Goal: Information Seeking & Learning: Learn about a topic

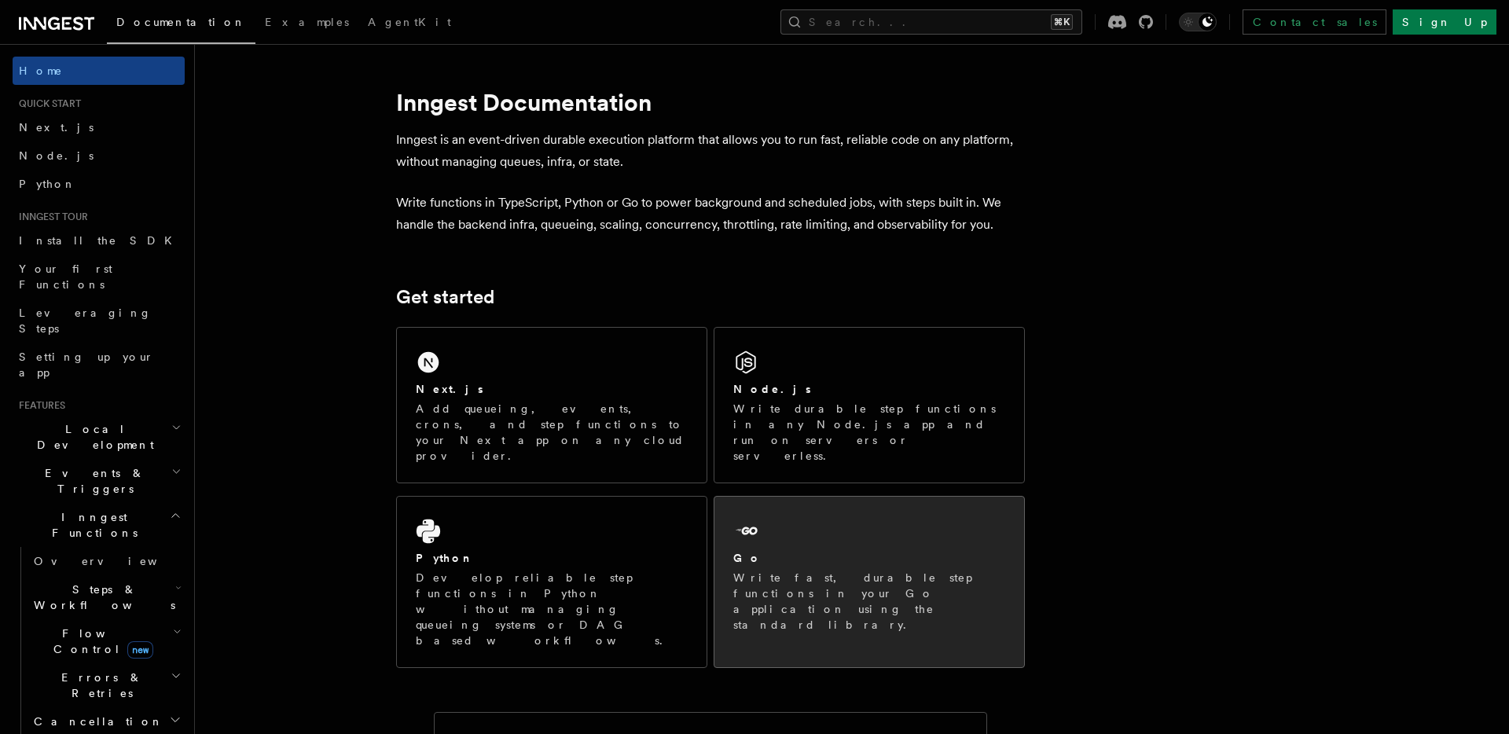
click at [797, 512] on div "Go Write fast, durable step functions in your Go application using the standard…" at bounding box center [869, 574] width 310 height 155
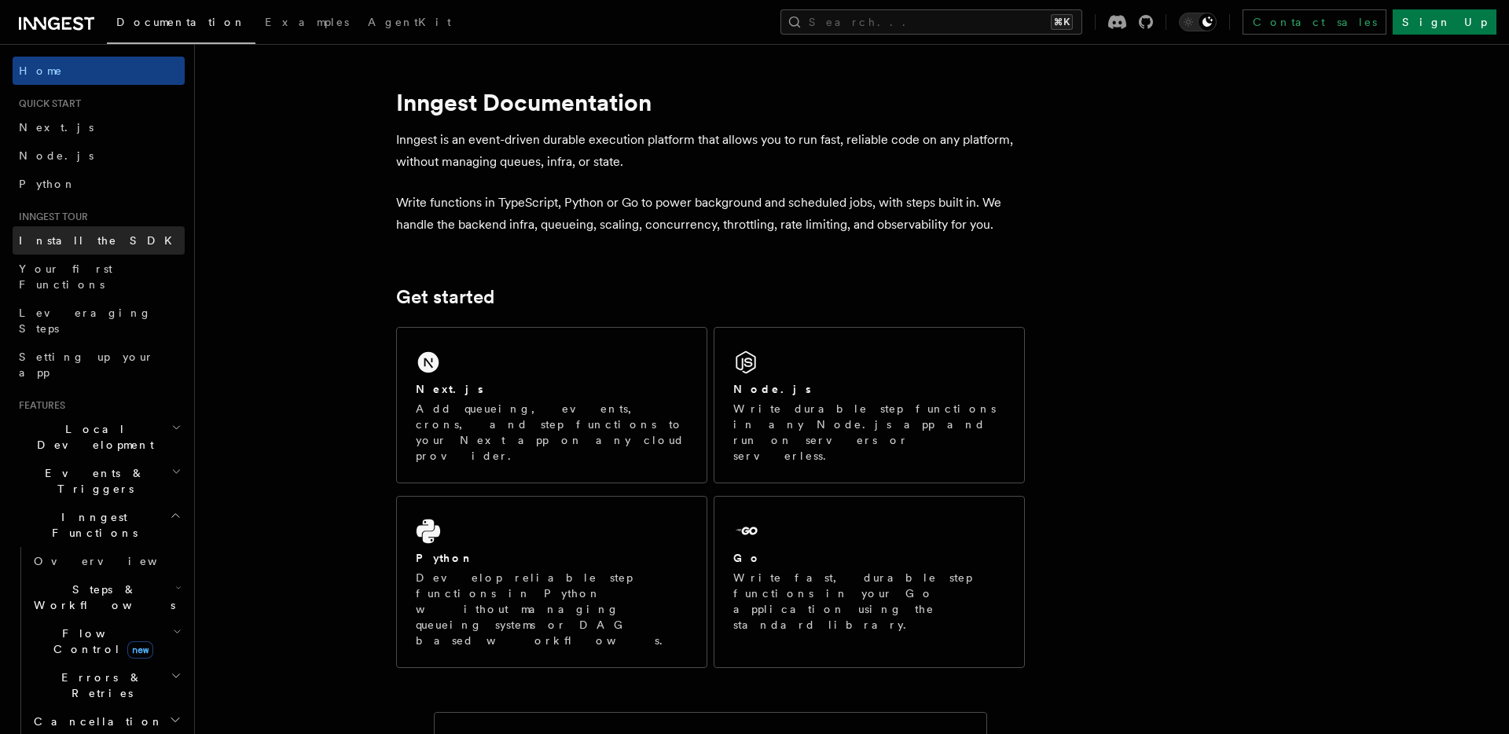
click at [111, 248] on link "Install the SDK" at bounding box center [99, 240] width 172 height 28
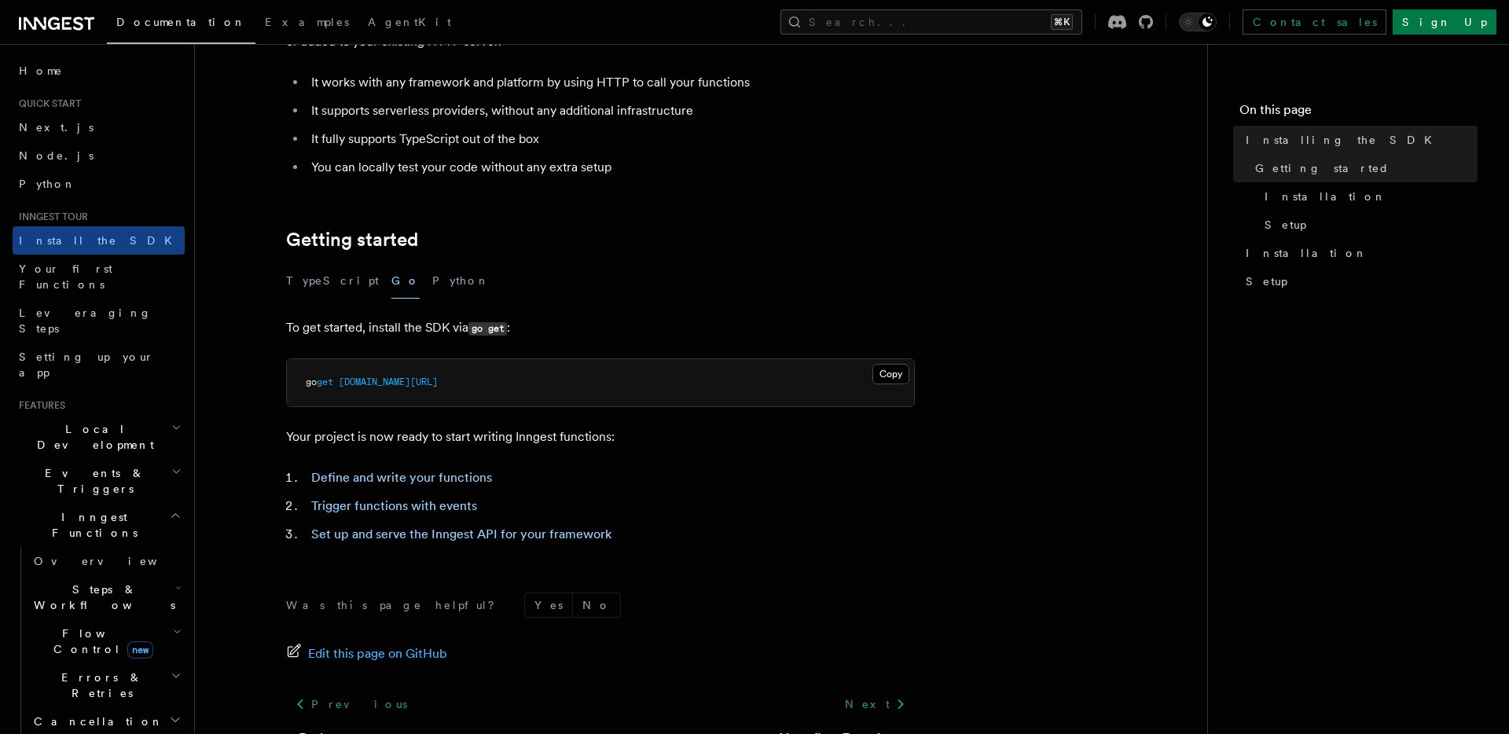
scroll to position [278, 0]
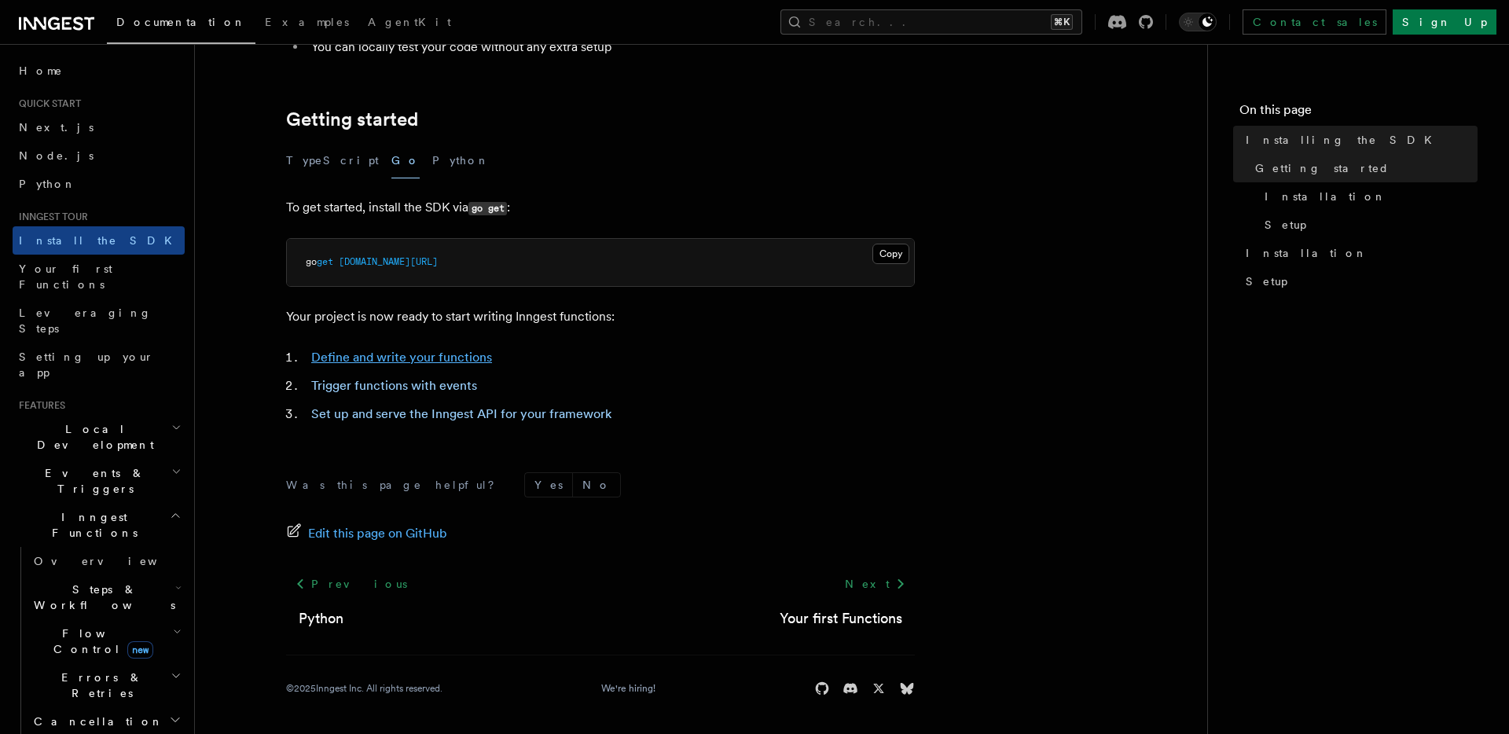
click at [391, 355] on link "Define and write your functions" at bounding box center [401, 357] width 181 height 15
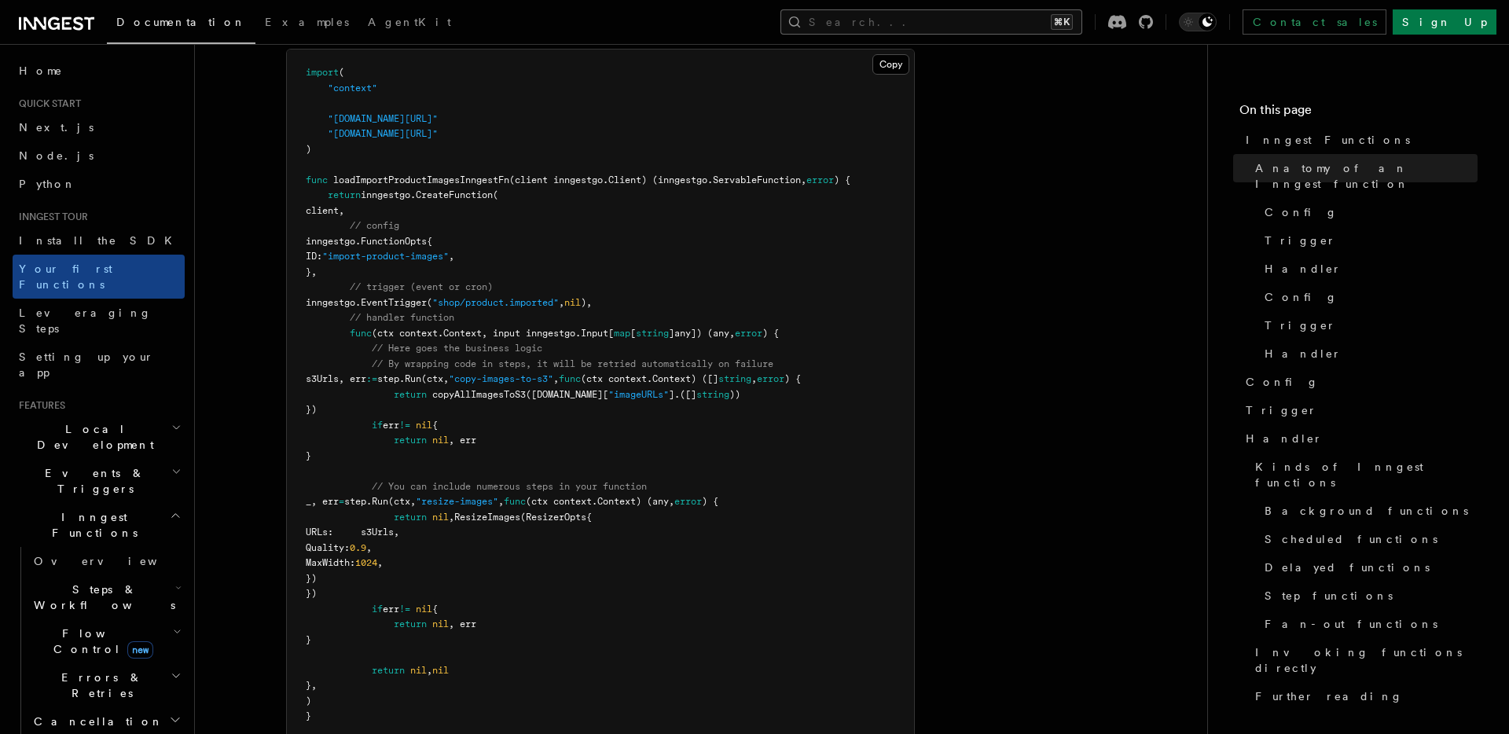
click at [1082, 18] on button "Search... ⌘K" at bounding box center [931, 21] width 302 height 25
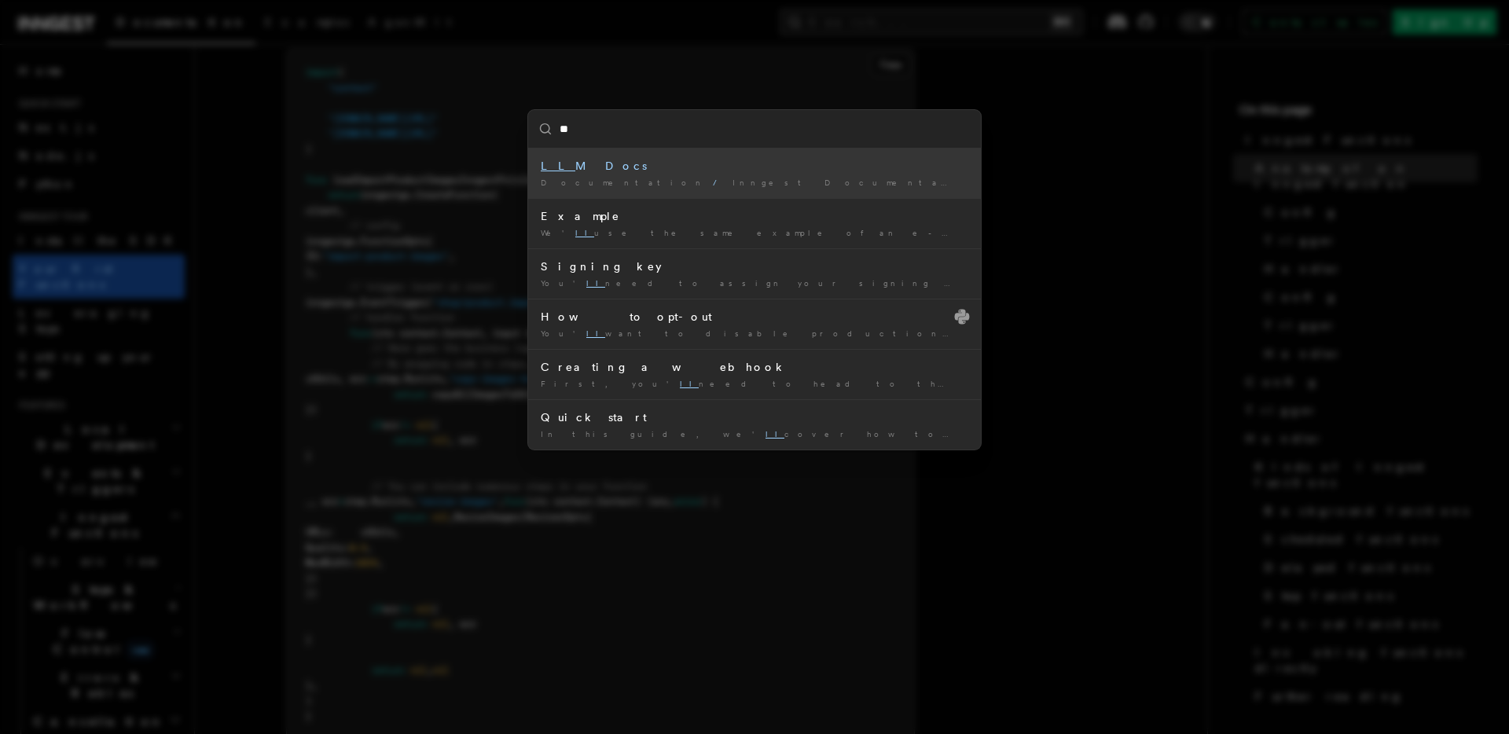
type input "***"
click at [597, 159] on div "LLM Docs" at bounding box center [755, 166] width 428 height 16
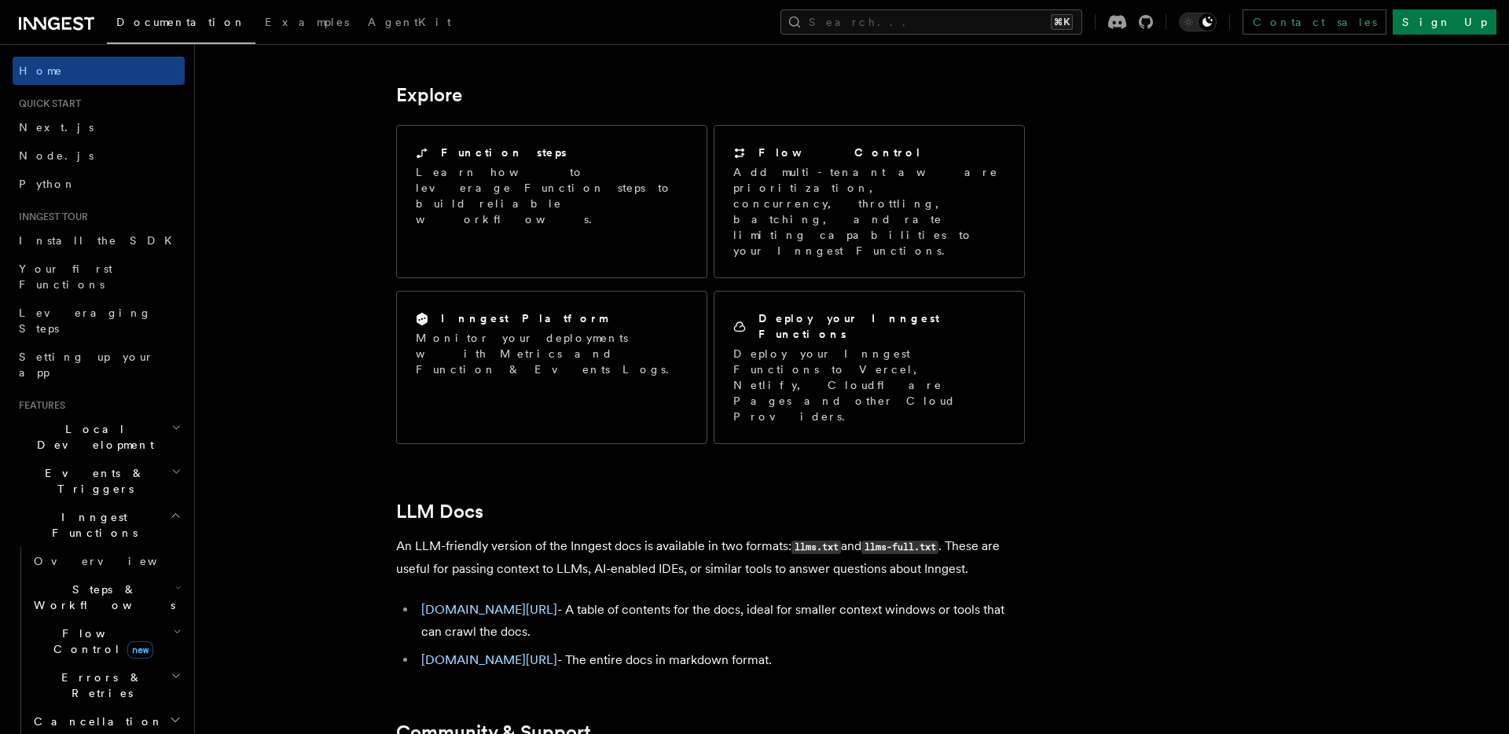
scroll to position [1253, 0]
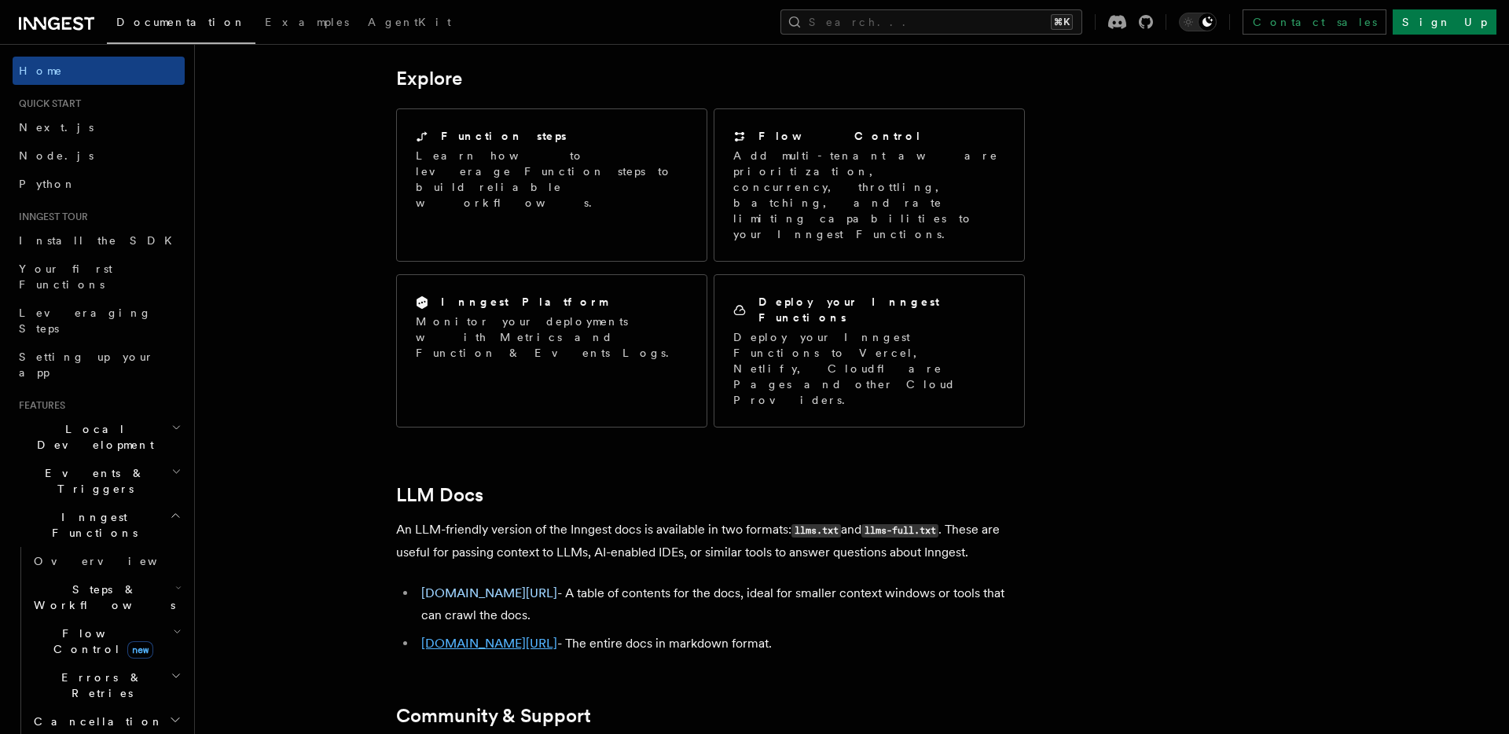
click at [504, 636] on link "[DOMAIN_NAME][URL]" at bounding box center [489, 643] width 136 height 15
